Goal: Complete application form

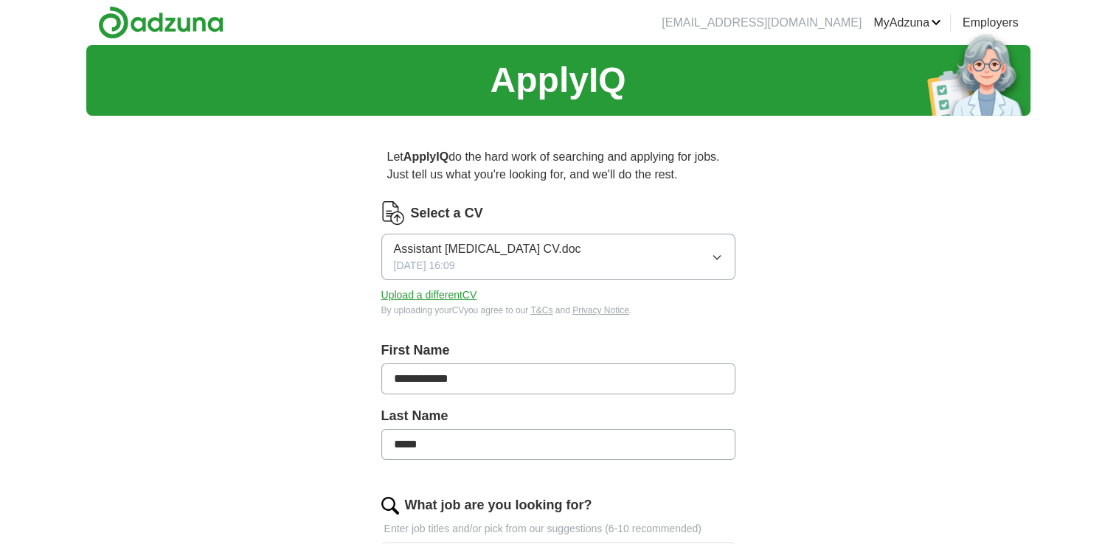
click at [701, 255] on button "Assistant Psychologist CV.doc 04/08/2025, 16:09" at bounding box center [558, 257] width 354 height 46
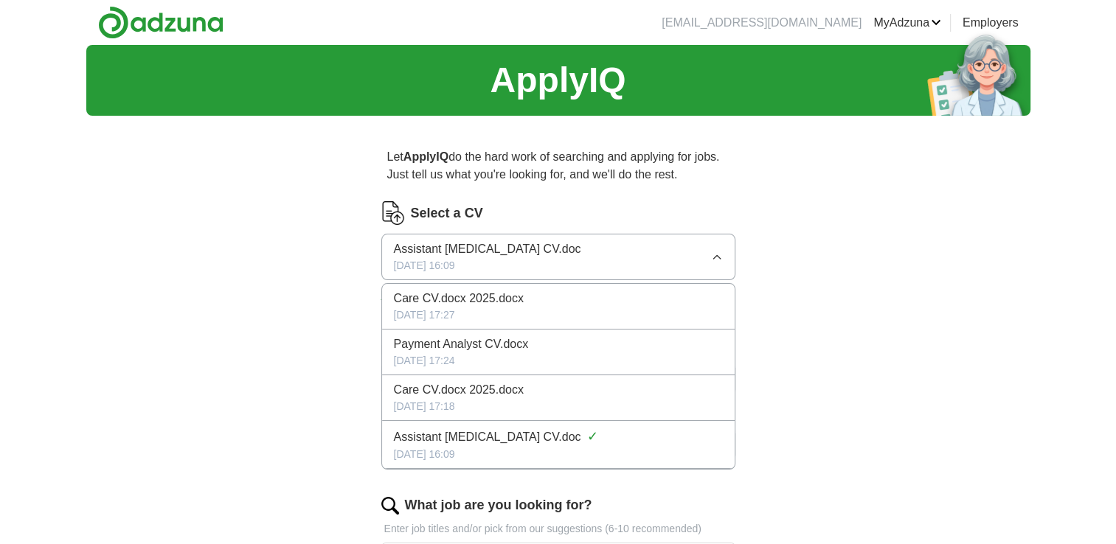
click at [541, 303] on div "Care CV.docx 2025.docx" at bounding box center [558, 299] width 329 height 18
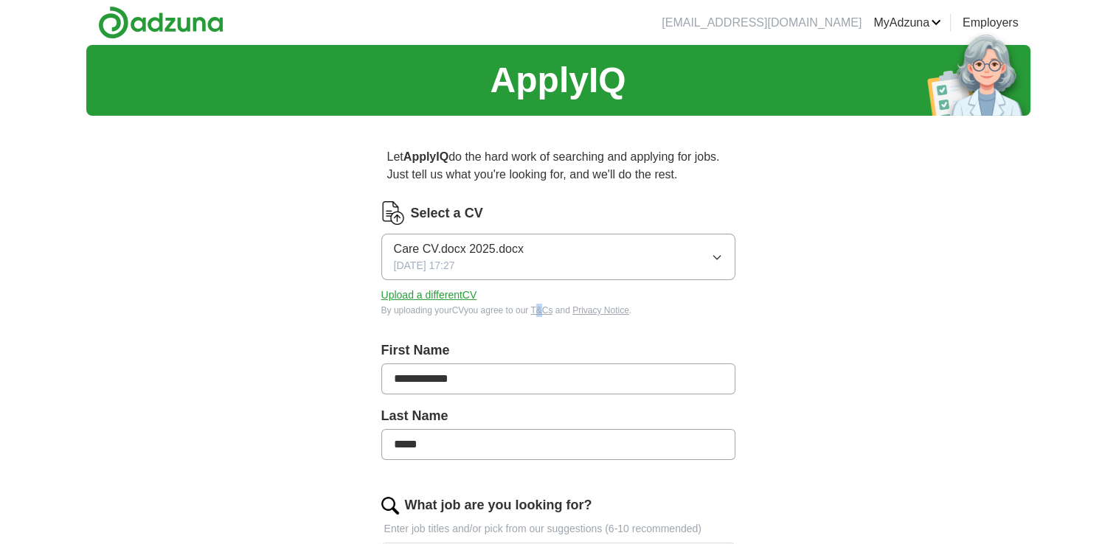
click at [541, 304] on div "By uploading your CV you agree to our T&Cs and Privacy Notice ." at bounding box center [558, 310] width 354 height 13
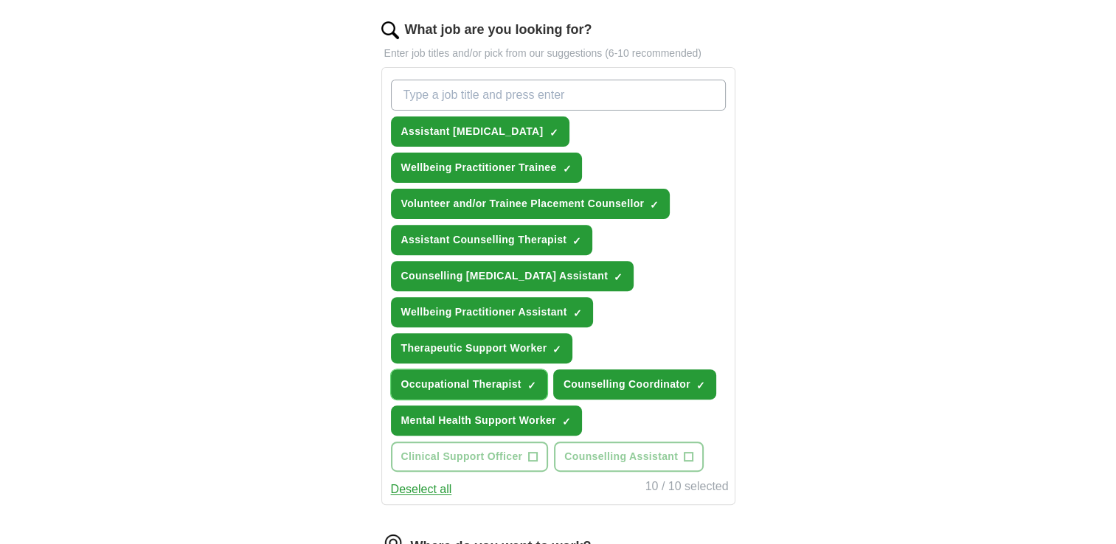
click at [0, 0] on span "×" at bounding box center [0, 0] width 0 height 0
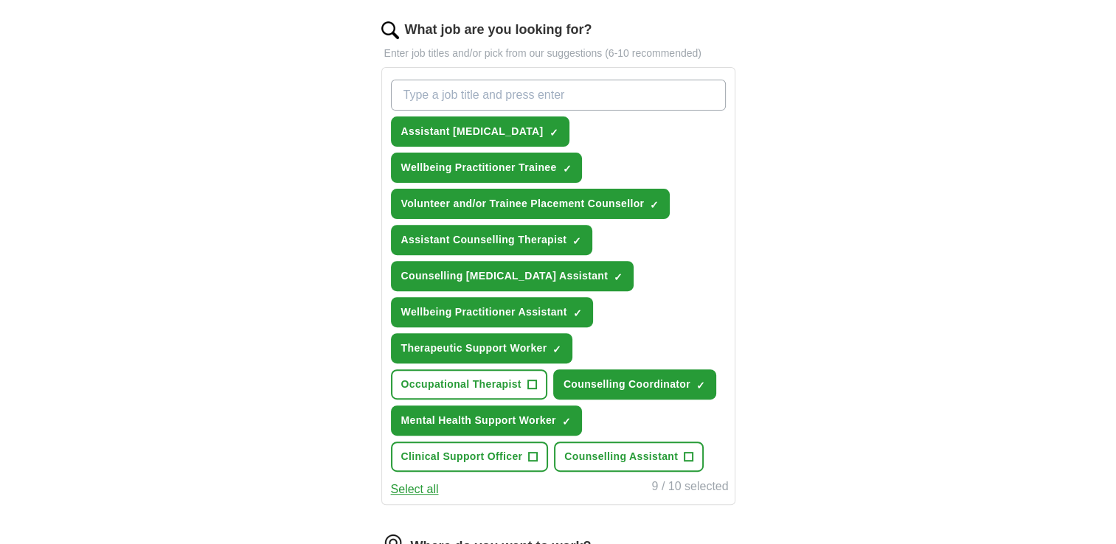
click at [550, 104] on input "What job are you looking for?" at bounding box center [558, 95] width 335 height 31
type input "support worker"
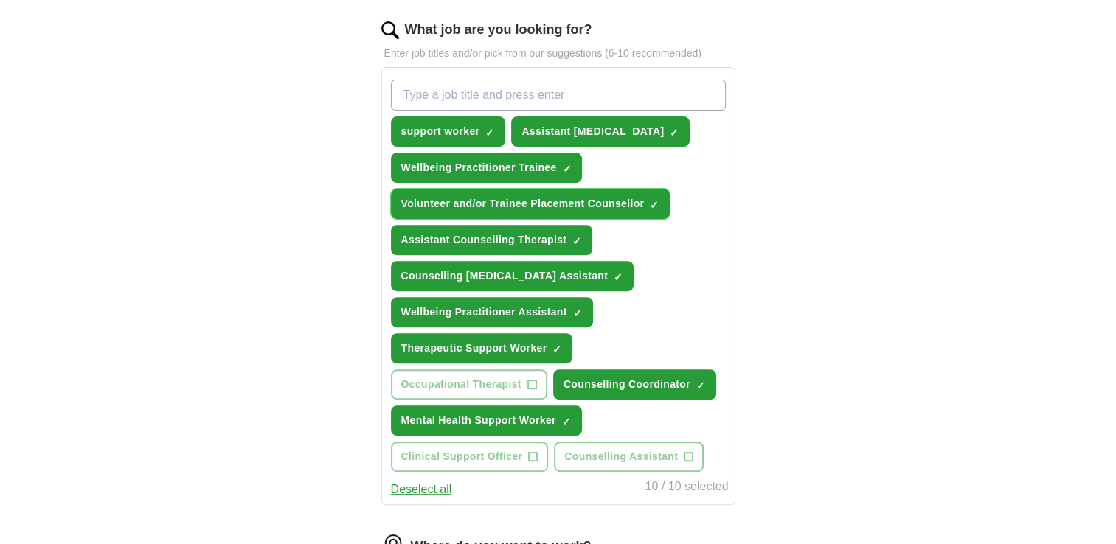
click at [0, 0] on span "×" at bounding box center [0, 0] width 0 height 0
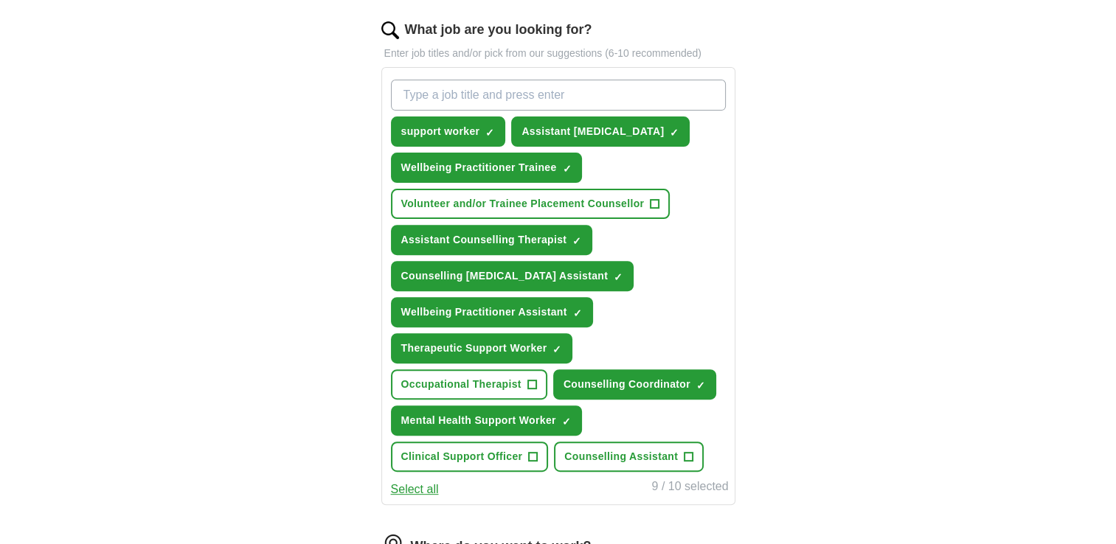
click at [561, 89] on input "What job are you looking for?" at bounding box center [558, 95] width 335 height 31
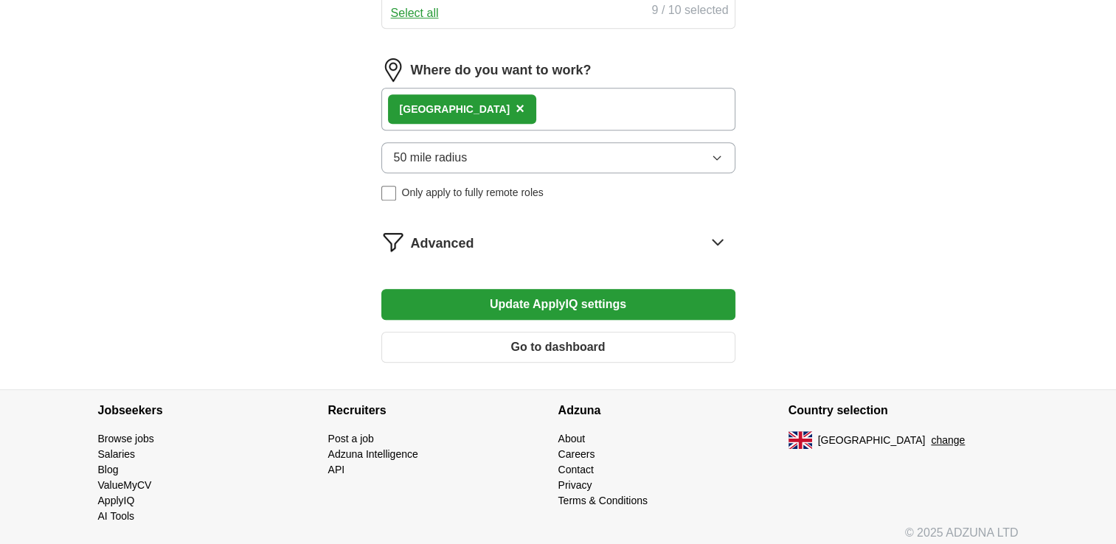
type input "Therapeutic care worker"
click at [603, 303] on button "Update ApplyIQ settings" at bounding box center [558, 304] width 354 height 31
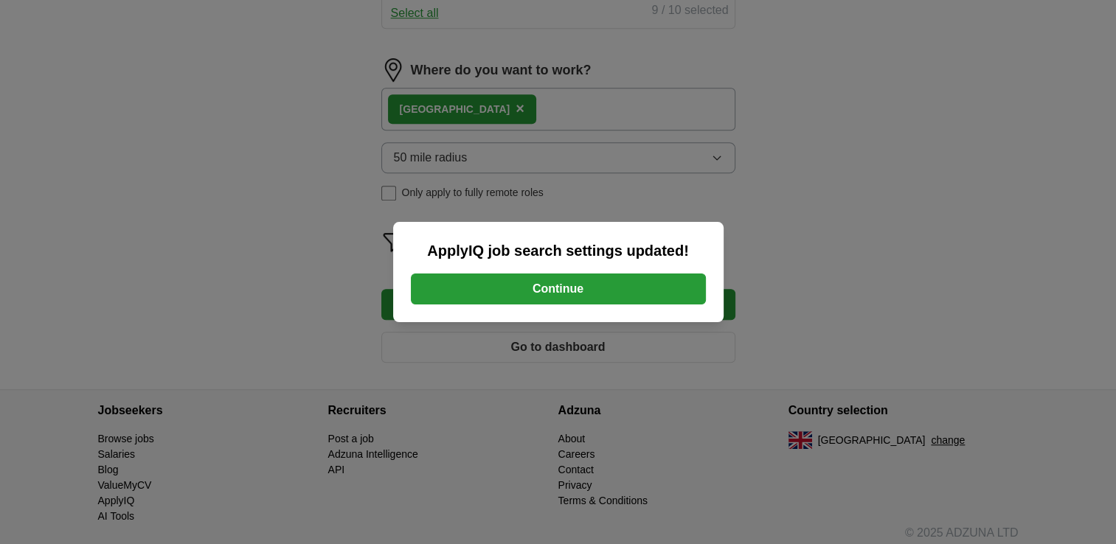
click at [596, 302] on button "Continue" at bounding box center [558, 289] width 295 height 31
